Goal: Transaction & Acquisition: Download file/media

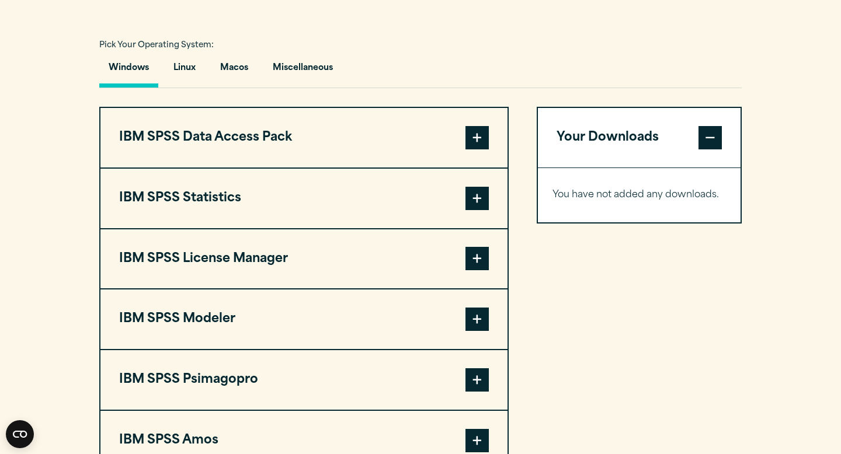
scroll to position [840, 0]
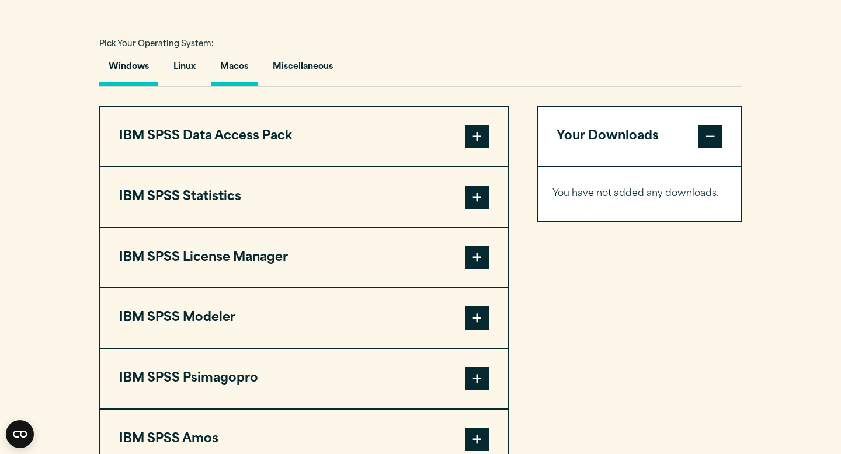
click at [244, 74] on button "Macos" at bounding box center [234, 69] width 47 height 33
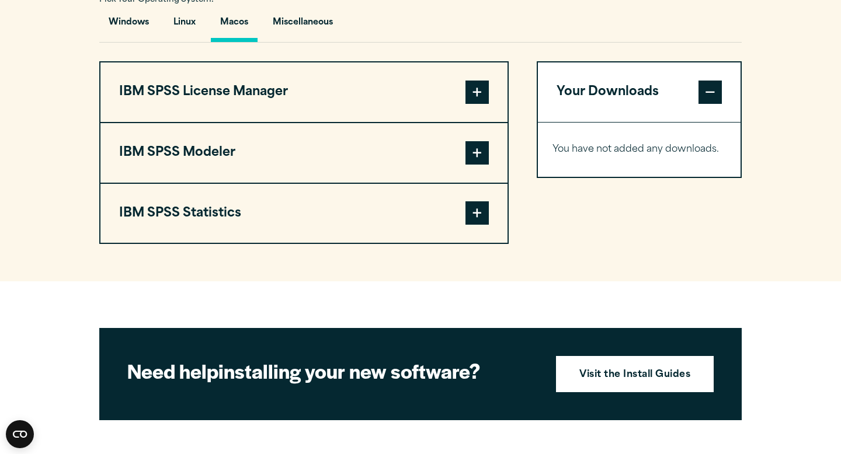
scroll to position [892, 0]
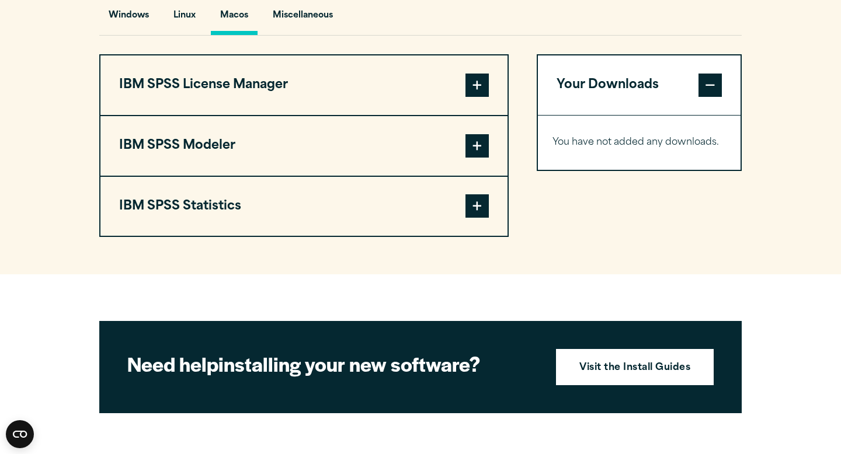
click at [480, 213] on span at bounding box center [476, 205] width 23 height 23
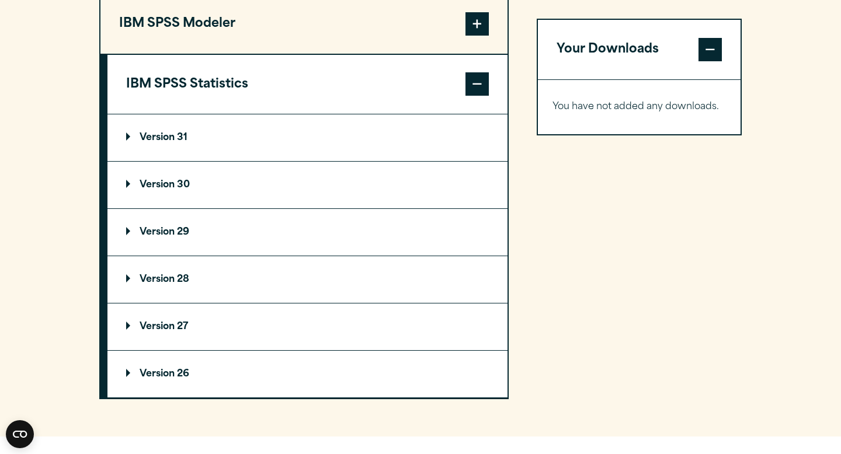
scroll to position [1027, 0]
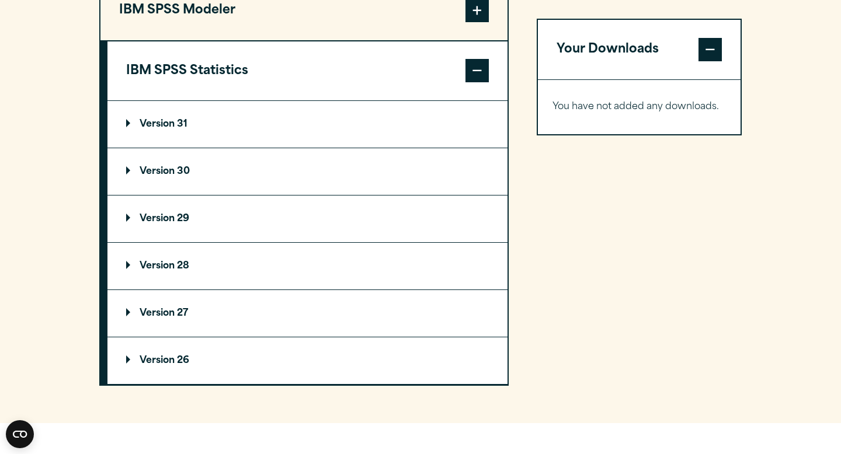
click at [182, 224] on p "Version 29" at bounding box center [157, 218] width 63 height 9
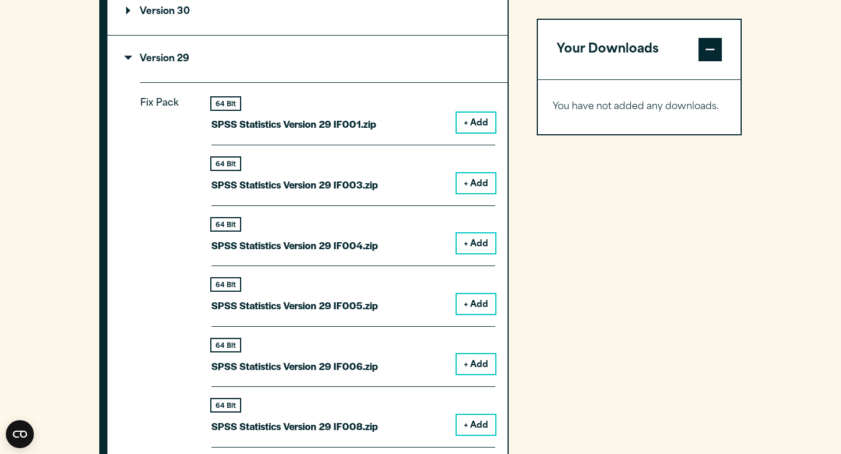
scroll to position [1189, 0]
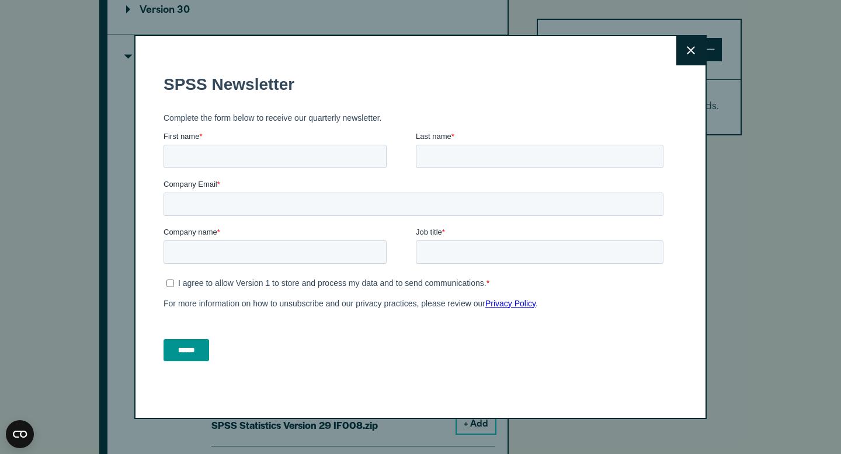
click at [690, 48] on icon at bounding box center [691, 50] width 8 height 9
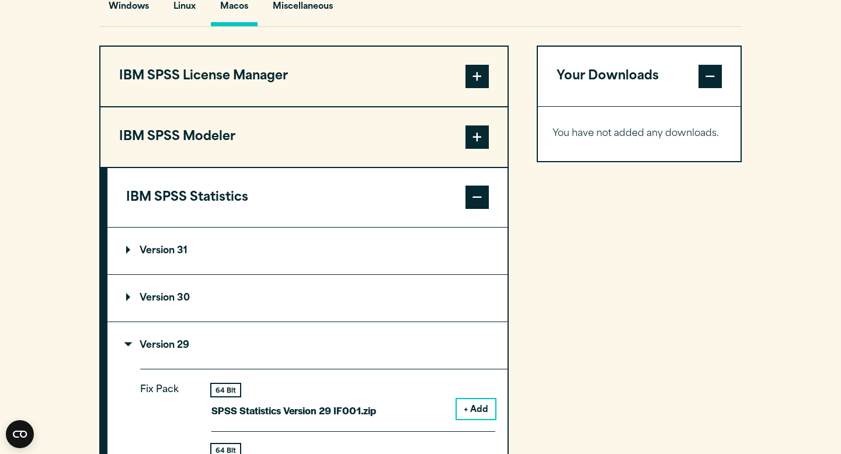
scroll to position [585, 0]
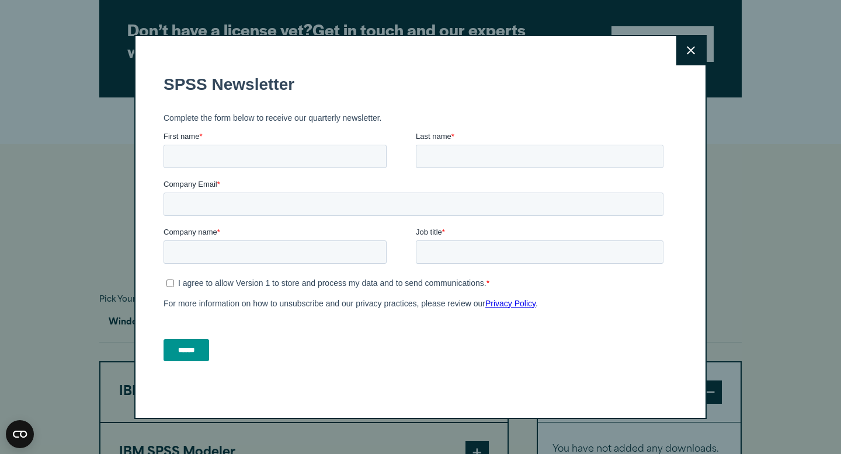
click at [687, 53] on icon at bounding box center [691, 51] width 8 height 8
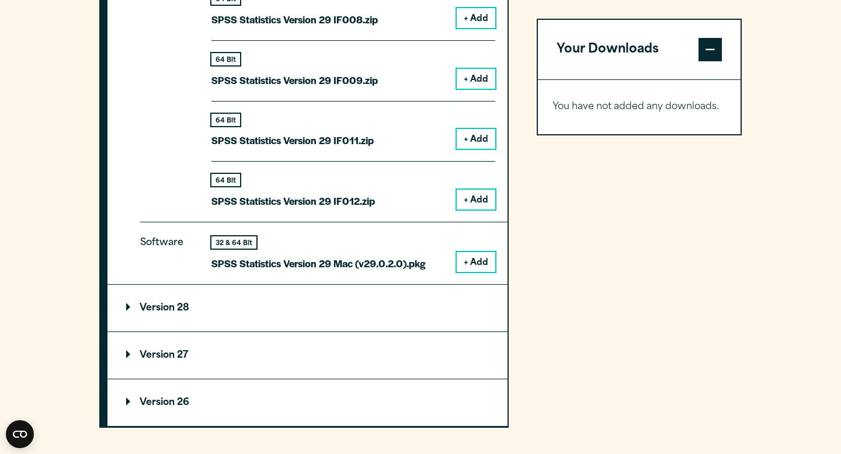
scroll to position [1620, 0]
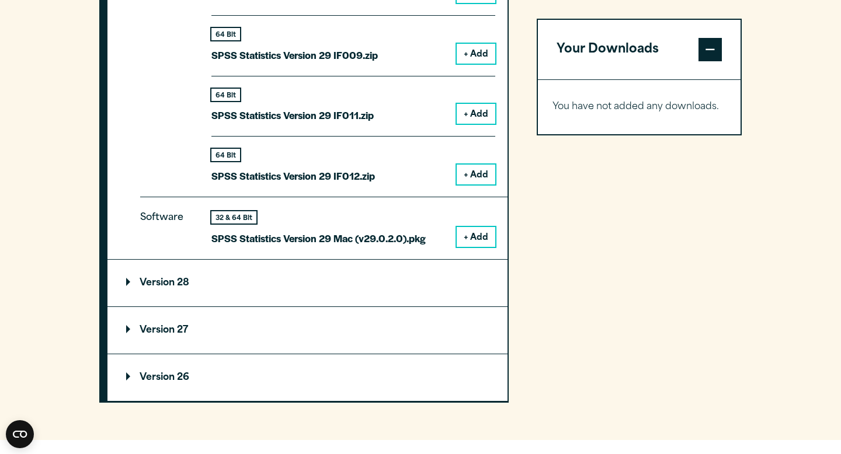
click at [471, 238] on button "+ Add" at bounding box center [476, 237] width 39 height 20
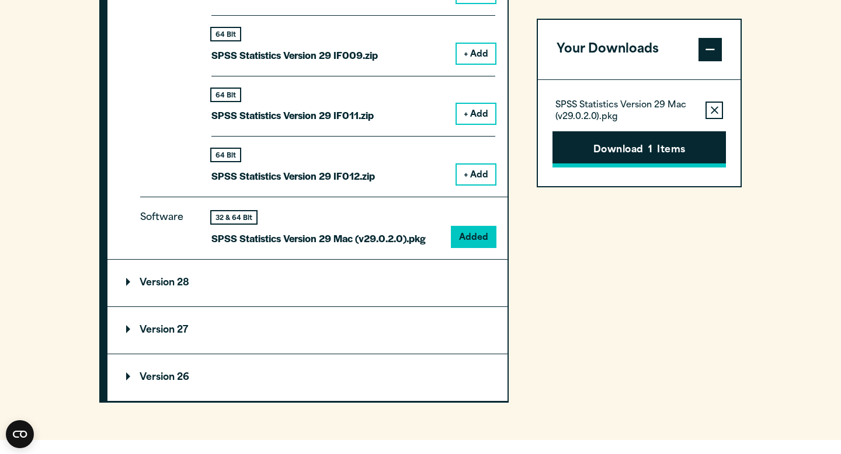
click at [675, 145] on button "Download 1 Items" at bounding box center [639, 149] width 173 height 36
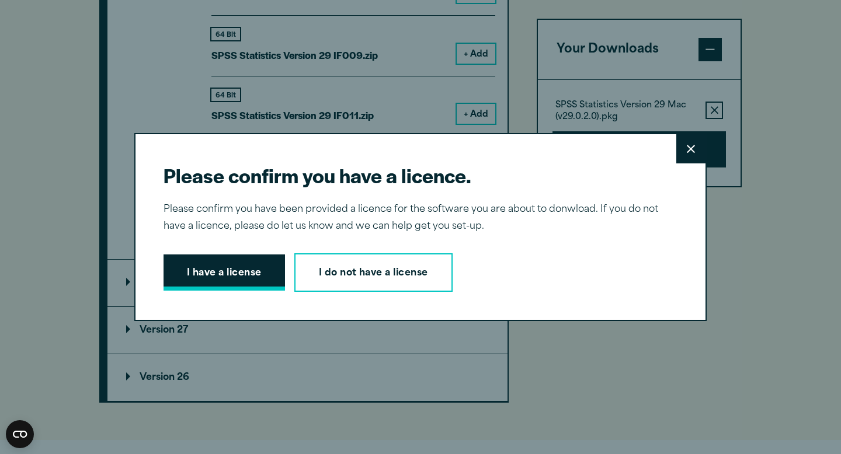
click at [233, 278] on button "I have a license" at bounding box center [224, 273] width 121 height 36
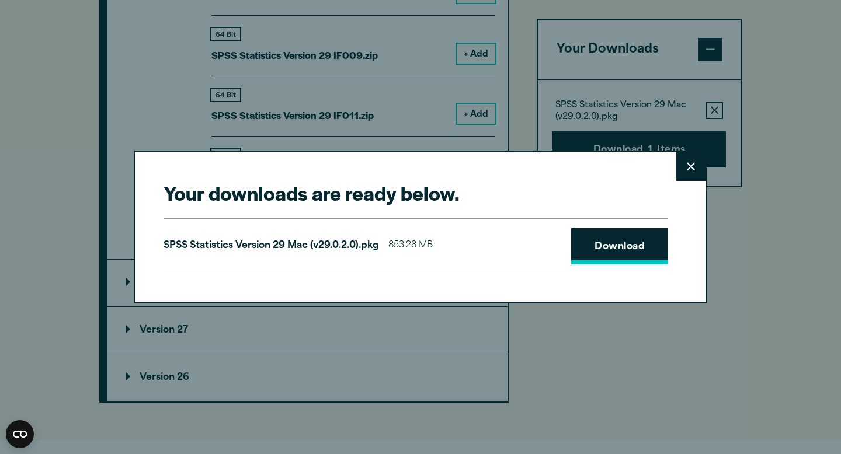
click at [628, 243] on link "Download" at bounding box center [619, 246] width 97 height 36
